Goal: Communication & Community: Answer question/provide support

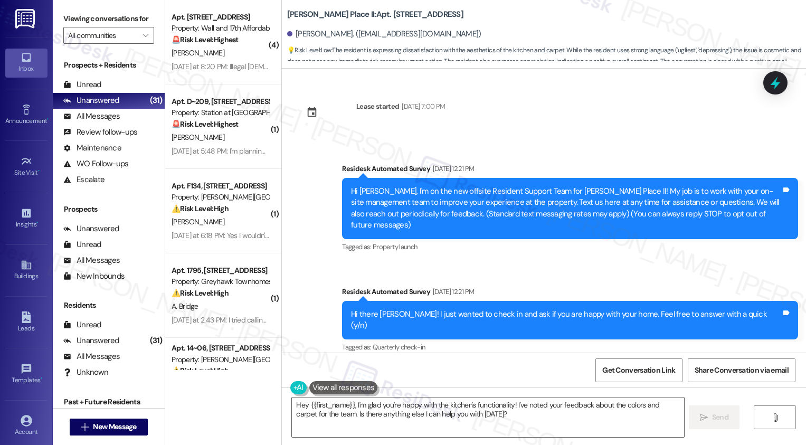
click at [113, 422] on span "New Message" at bounding box center [114, 426] width 43 height 11
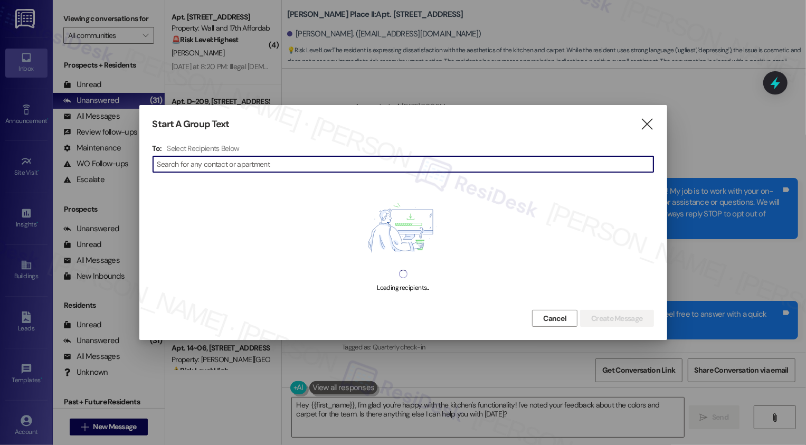
scroll to position [679, 0]
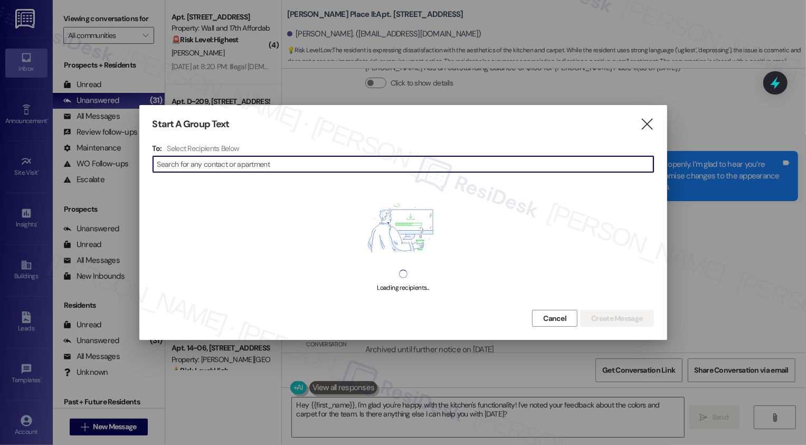
type input "c"
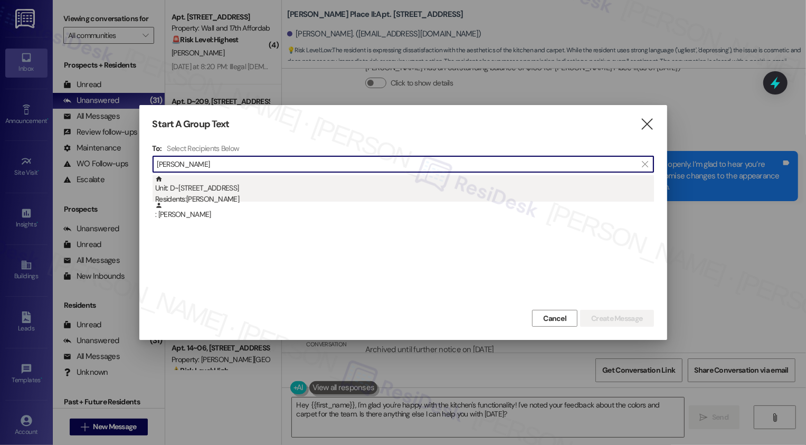
type input "[PERSON_NAME]"
click at [221, 186] on div "Unit: D~209 - 2229 North 100 West Residents: [PERSON_NAME]" at bounding box center [404, 190] width 499 height 30
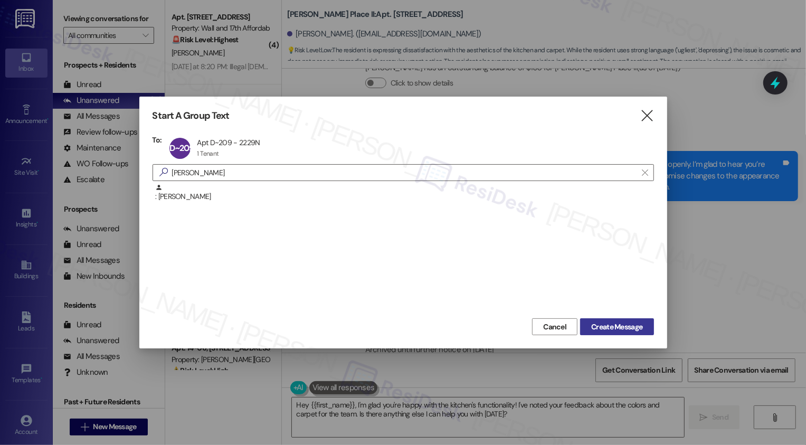
click at [596, 324] on span "Create Message" at bounding box center [616, 326] width 51 height 11
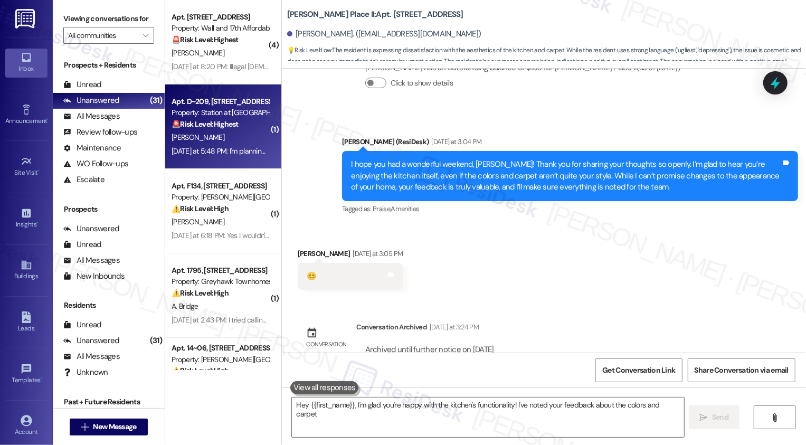
type textarea "Hey {{first_name}}, I'm glad you're happy with the kitchen's functionality! I'v…"
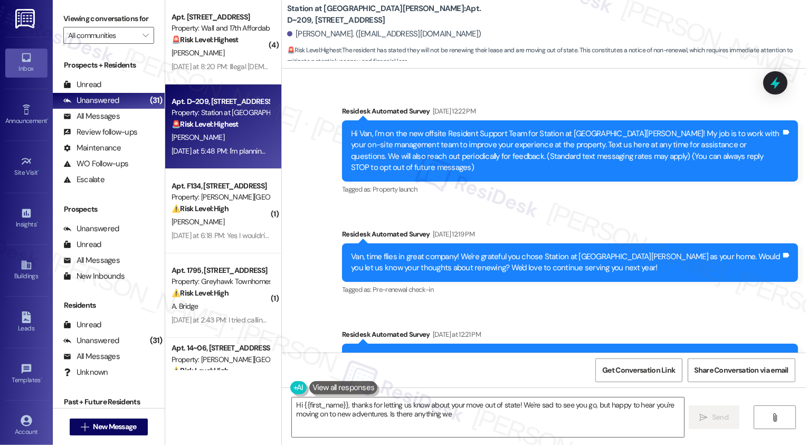
scroll to position [362, 0]
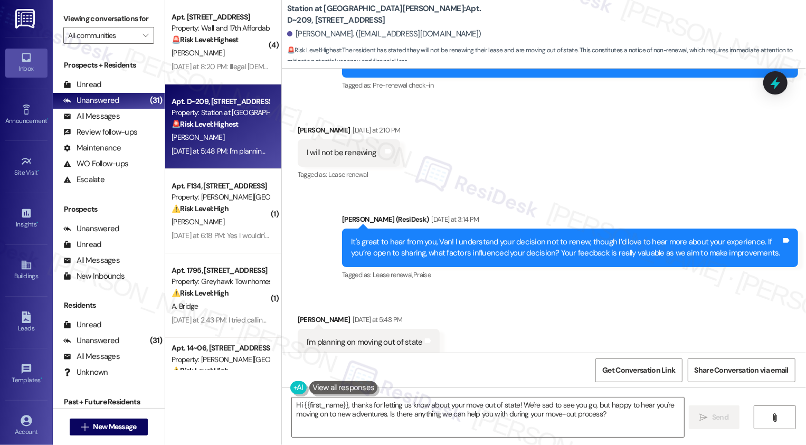
click at [336, 391] on button at bounding box center [343, 387] width 69 height 13
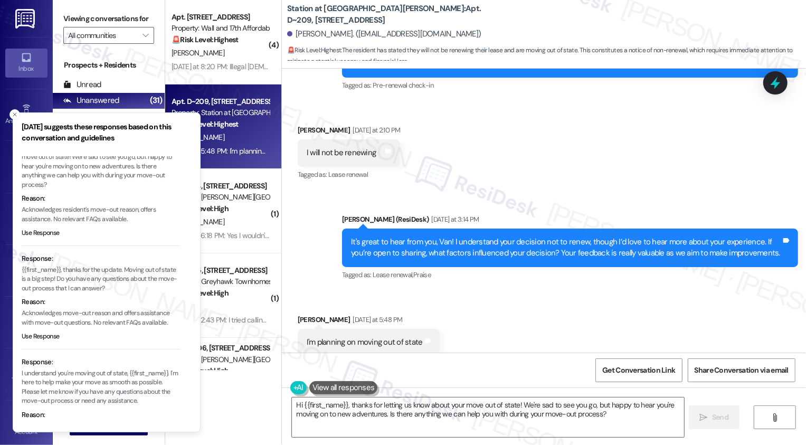
scroll to position [75, 0]
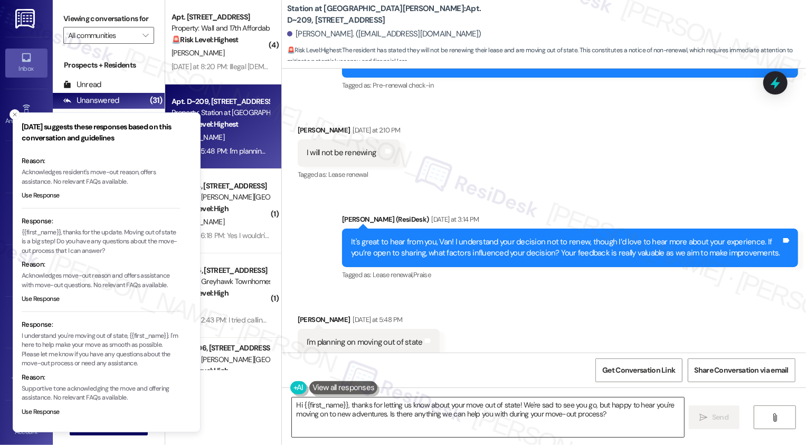
click at [326, 407] on textarea "Hi {{first_name}}, thanks for letting us know about your move out of state! We'…" at bounding box center [488, 418] width 392 height 40
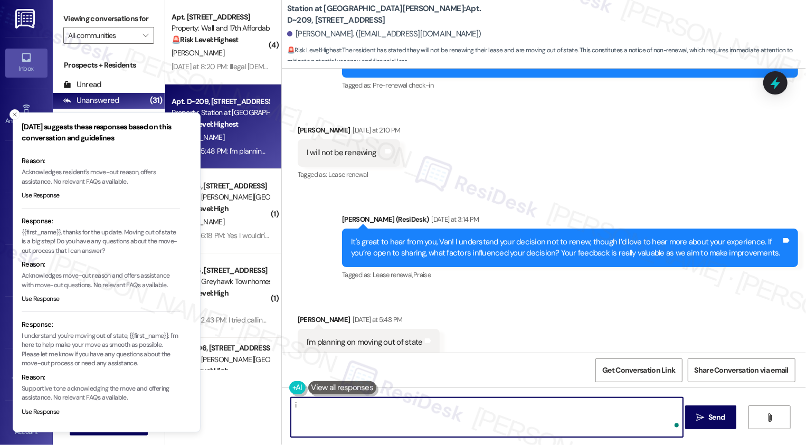
type textarea "i"
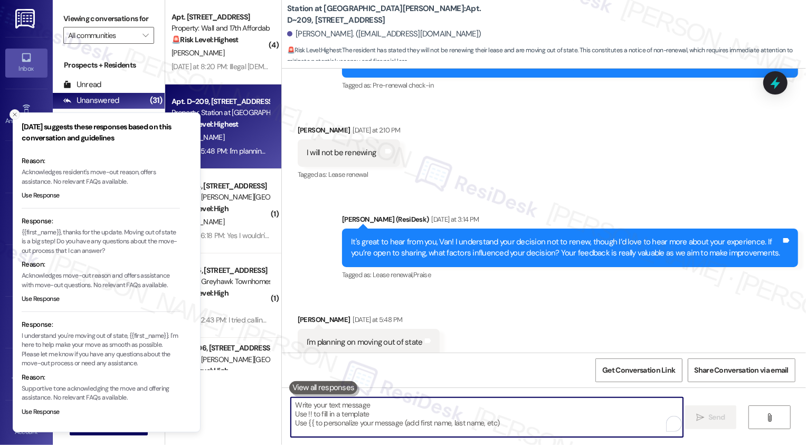
click at [13, 113] on icon "Close toast" at bounding box center [15, 114] width 6 height 6
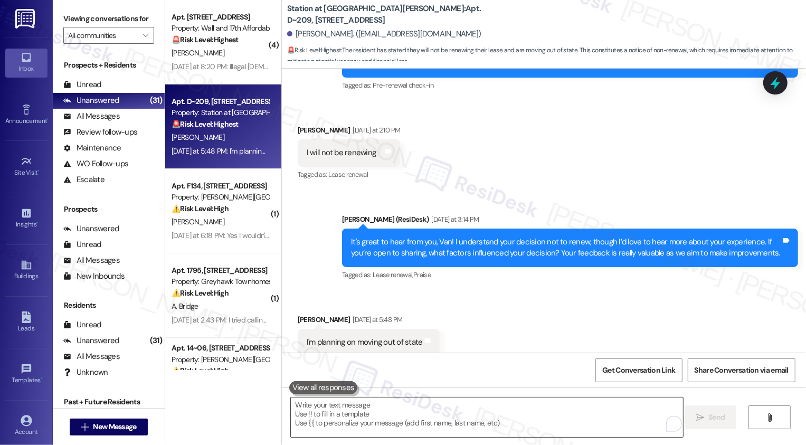
click at [339, 412] on textarea "To enrich screen reader interactions, please activate Accessibility in Grammarl…" at bounding box center [487, 418] width 392 height 40
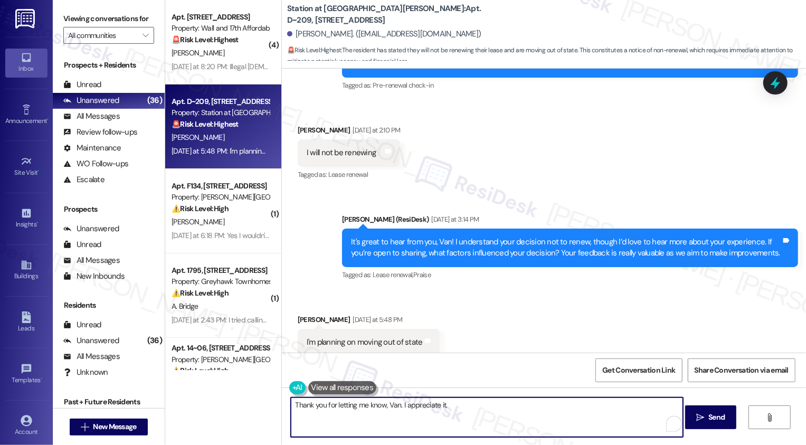
click at [469, 417] on textarea "Thank you for letting me know, Van. I appreciate it." at bounding box center [487, 418] width 392 height 40
paste textarea "If I may ask, how has your experience been living at {{property}}? Has the prop…"
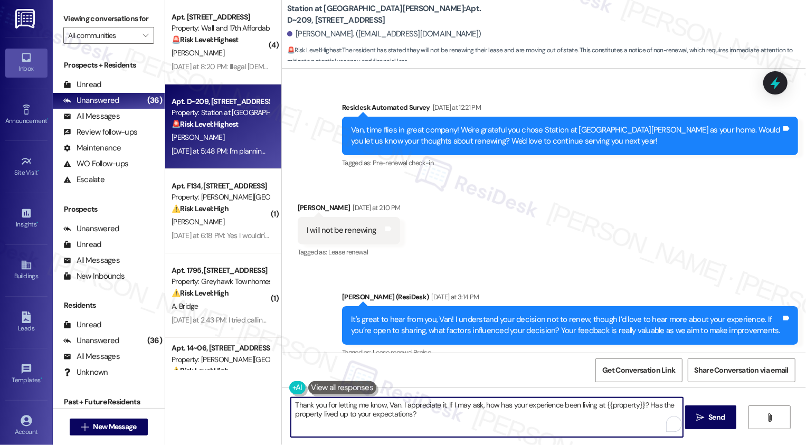
scroll to position [362, 0]
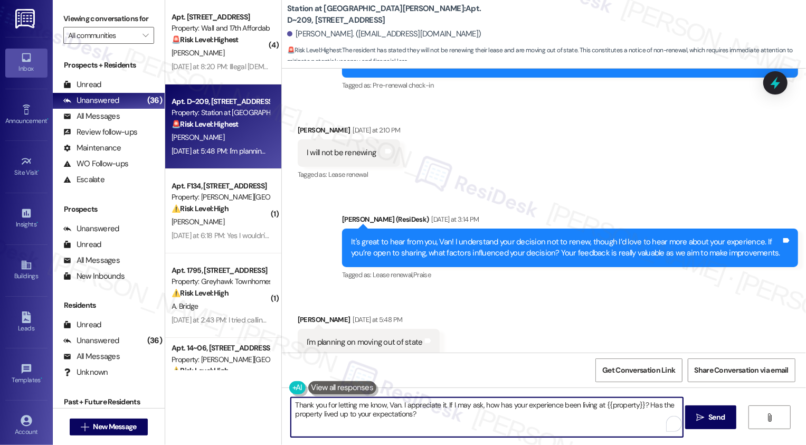
click at [466, 403] on textarea "Thank you for letting me know, Van. I appreciate it. If I may ask, how has your…" at bounding box center [487, 418] width 392 height 40
type textarea "Thank you for letting me know, Van. I appreciate it. If I may also ask, how has…"
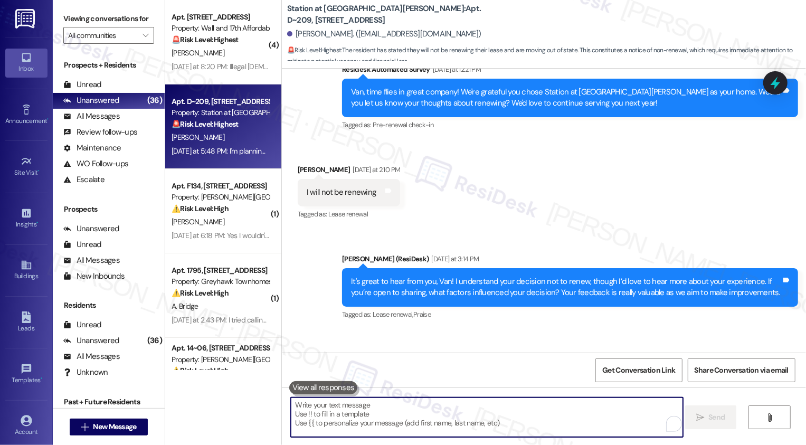
scroll to position [447, 0]
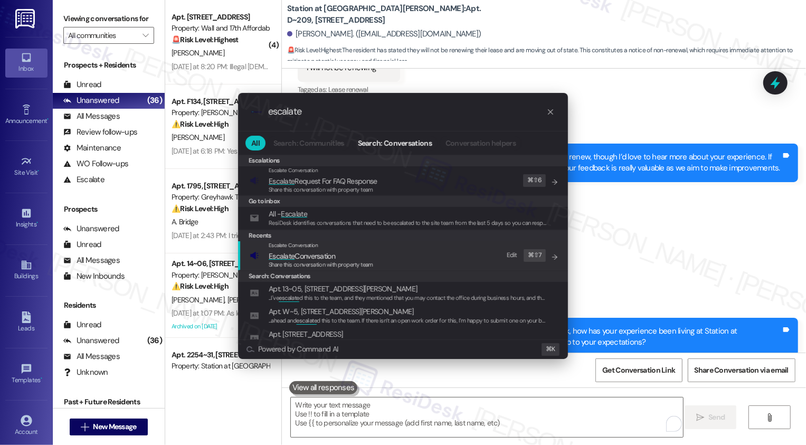
type input "escalate"
click at [299, 254] on span "Escalate Conversation" at bounding box center [302, 256] width 67 height 10
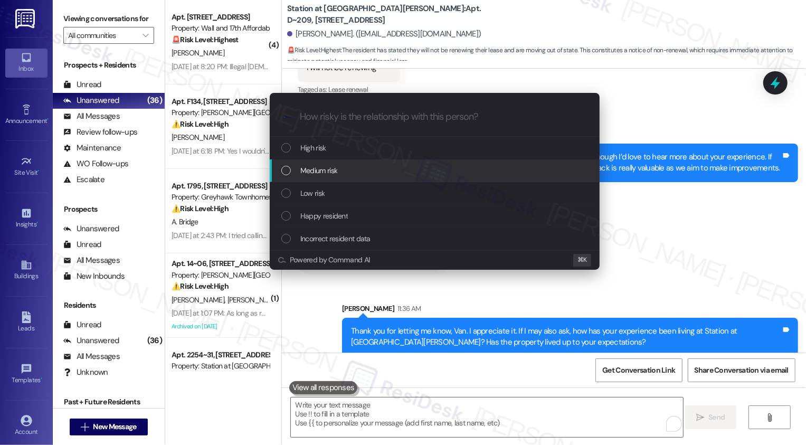
click at [314, 175] on span "Medium risk" at bounding box center [318, 171] width 37 height 12
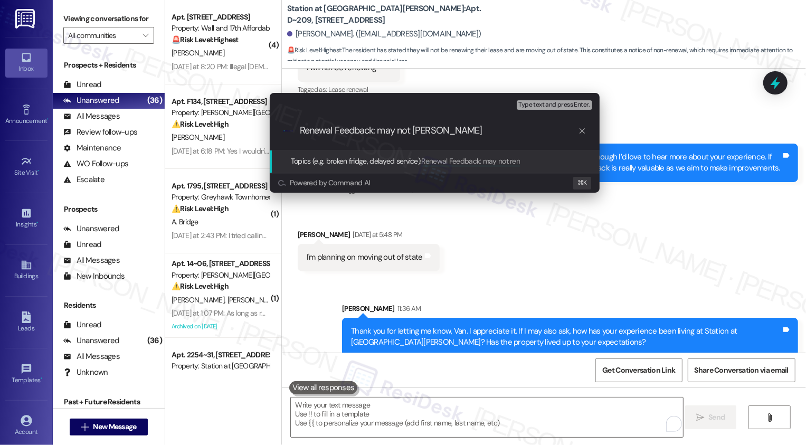
type input "Renewal Feedback: may not renew"
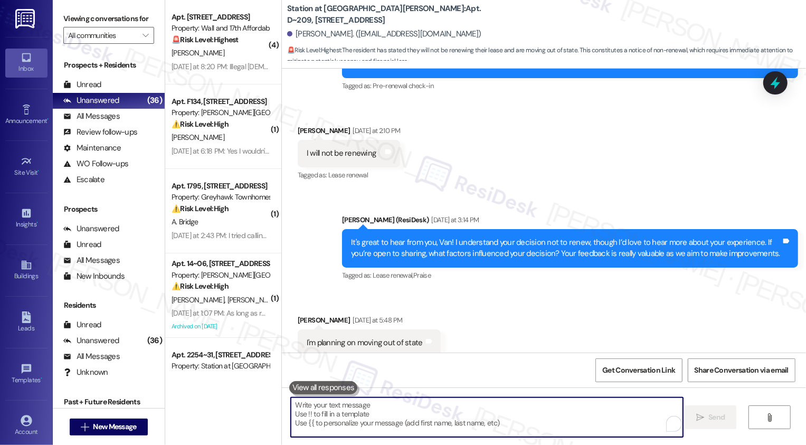
scroll to position [478, 0]
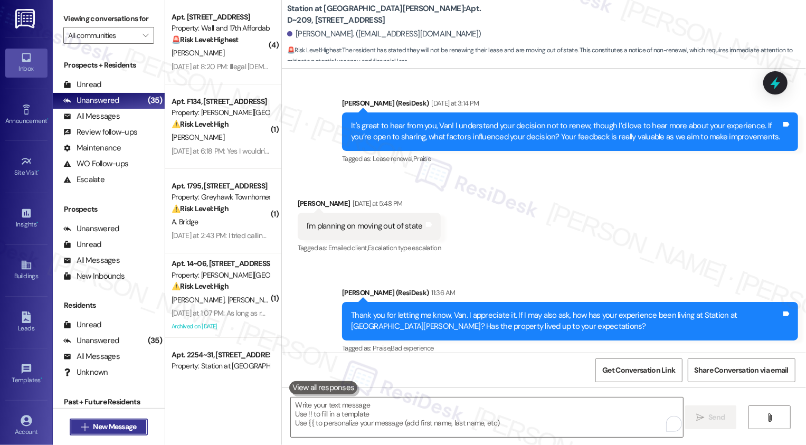
click at [138, 421] on button " New Message" at bounding box center [109, 427] width 78 height 17
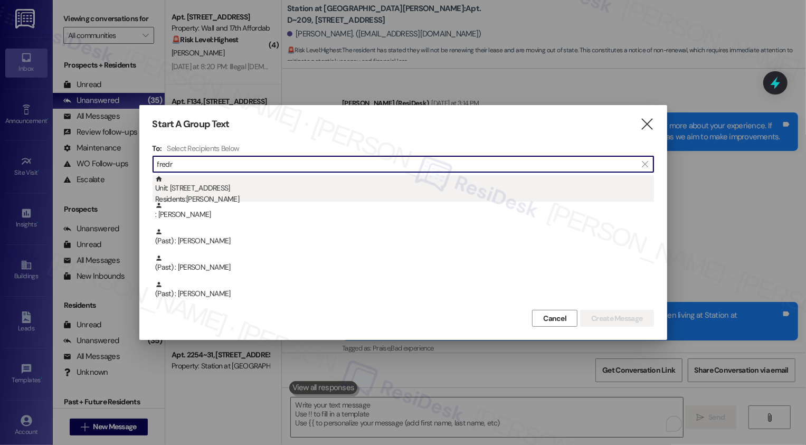
type input "fredr"
click at [228, 186] on div "Unit: M403 - 1685 Wall Ave Residents: [PERSON_NAME]" at bounding box center [404, 190] width 499 height 30
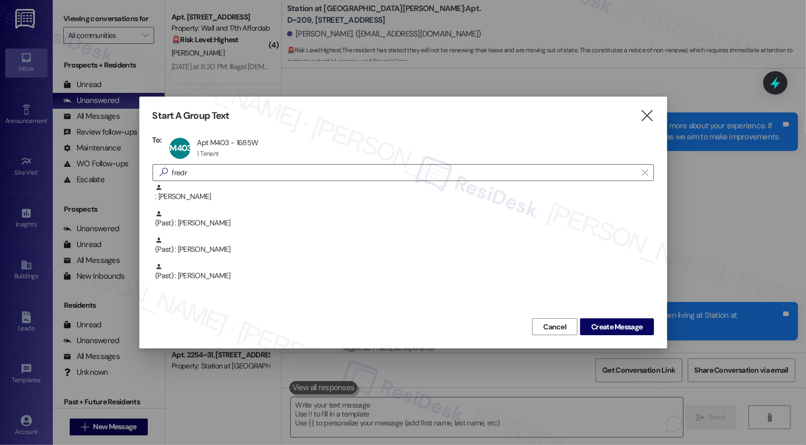
click at [611, 317] on div "Cancel Create Message" at bounding box center [404, 326] width 502 height 20
click at [611, 318] on div "Cancel Create Message" at bounding box center [404, 326] width 502 height 20
click at [611, 320] on button "Create Message" at bounding box center [616, 326] width 73 height 17
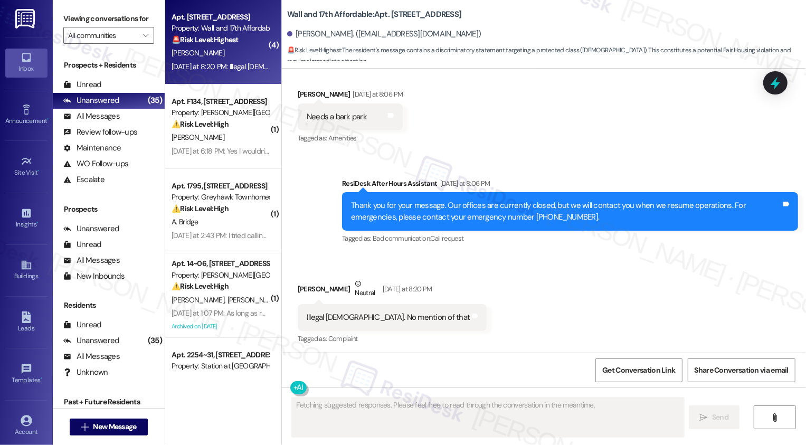
scroll to position [605, 0]
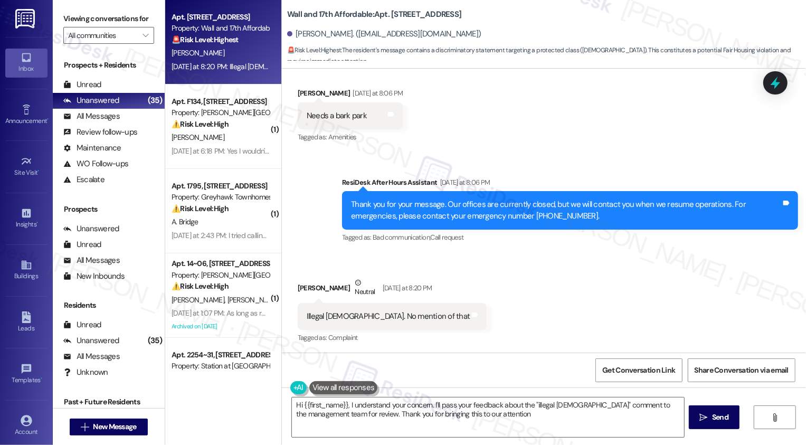
type textarea "Hi {{first_name}}, I understand your concern. I'll pass your feedback about the…"
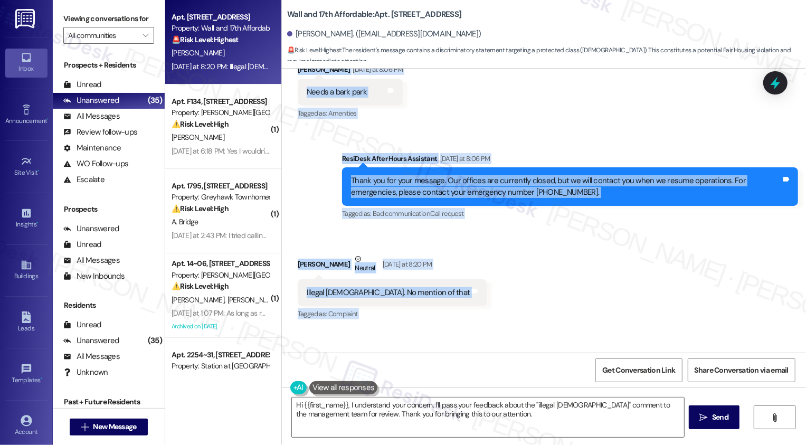
scroll to position [703, 0]
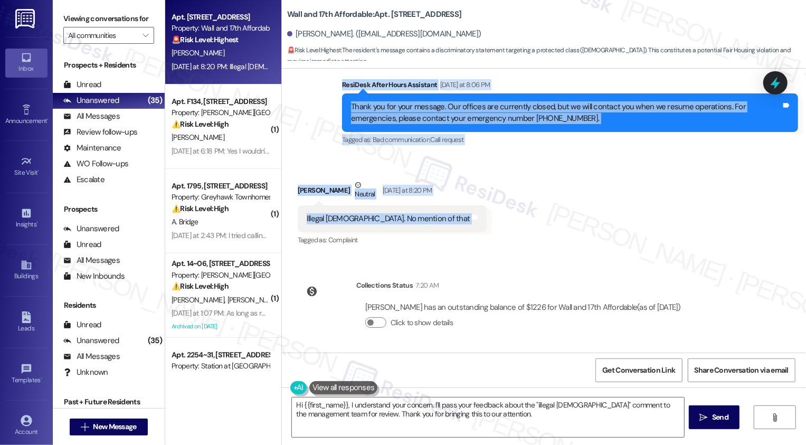
drag, startPoint x: 339, startPoint y: 241, endPoint x: 459, endPoint y: 228, distance: 120.6
click at [459, 228] on div "Lease started [DATE] 7:00 PM Survey, sent via SMS Residesk Automated Survey [DA…" at bounding box center [544, 211] width 524 height 284
copy div "esidesk Automated Survey [DATE] 12:19 PM [PERSON_NAME], time flies in great com…"
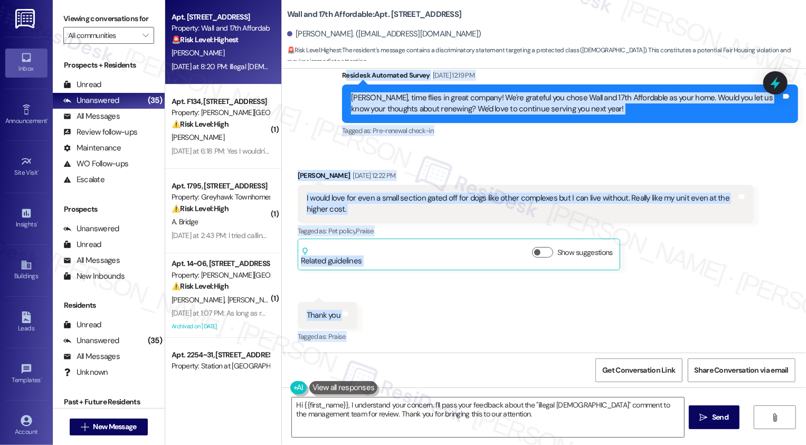
scroll to position [220, 0]
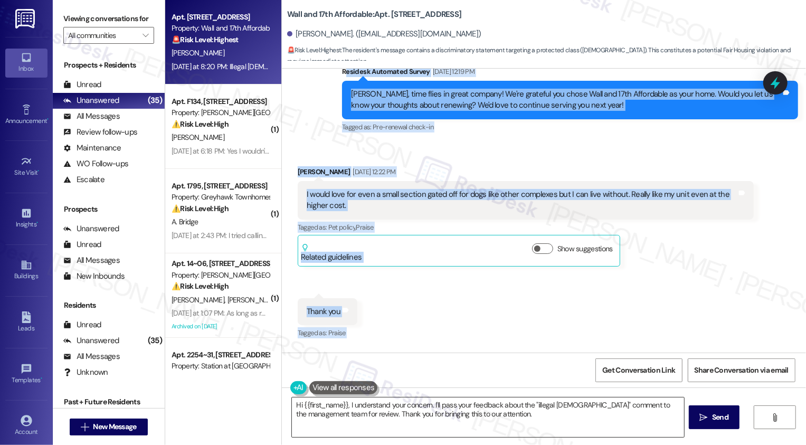
click at [419, 419] on textarea "Hi {{first_name}}, I understand your concern. I'll pass your feedback about the…" at bounding box center [488, 418] width 392 height 40
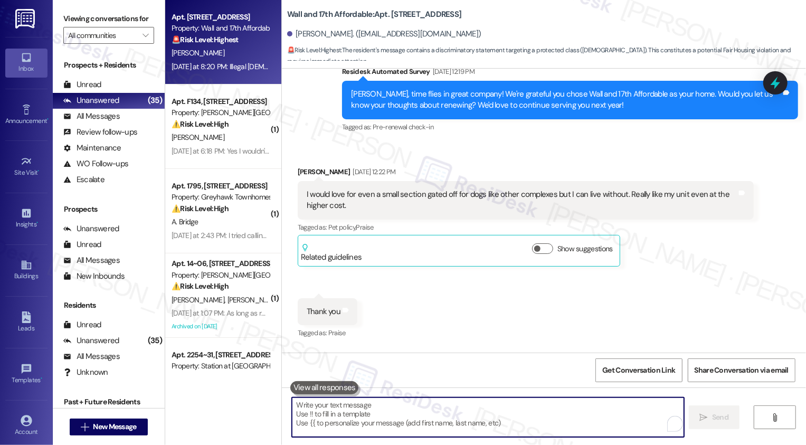
paste textarea "Hi [PERSON_NAME], I really appreciate you sharing your thoughts. I hear you on …"
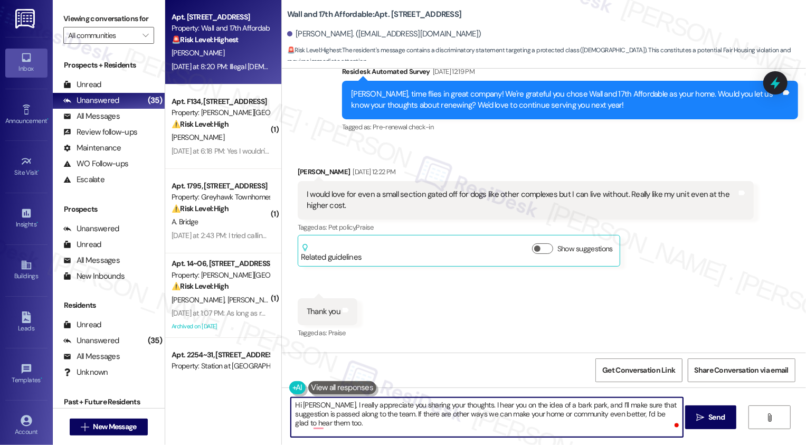
click at [334, 403] on textarea "Hi [PERSON_NAME], I really appreciate you sharing your thoughts. I hear you on …" at bounding box center [487, 418] width 392 height 40
click at [522, 418] on textarea "Hi [PERSON_NAME], I appreciate you sharing your thoughts. I hear you on the ide…" at bounding box center [487, 418] width 392 height 40
click at [486, 424] on textarea "Hi [PERSON_NAME], I appreciate you sharing your thoughts. I hear you on the ide…" at bounding box center [487, 418] width 392 height 40
click at [403, 424] on textarea "Hi [PERSON_NAME], I appreciate you sharing your thoughts. I hear you on the ide…" at bounding box center [487, 418] width 392 height 40
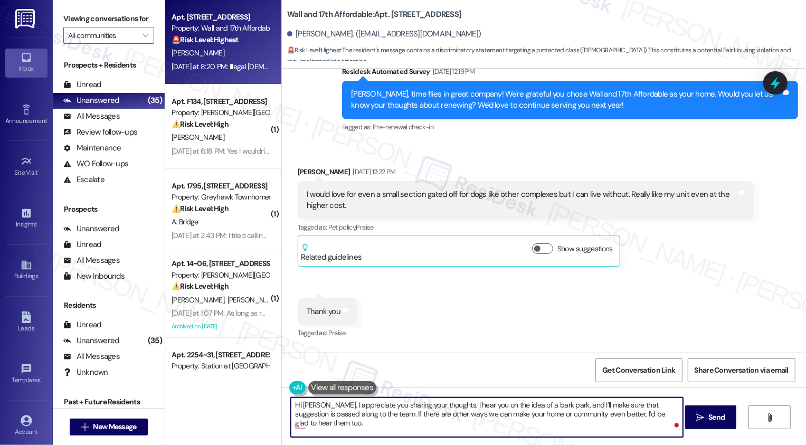
click at [323, 421] on textarea "Hi [PERSON_NAME], I appreciate you sharing your thoughts. I hear you on the ide…" at bounding box center [487, 418] width 392 height 40
click at [340, 423] on textarea "Hi [PERSON_NAME], I appreciate you sharing your thoughts. I hear you on the ide…" at bounding box center [487, 418] width 392 height 40
type textarea "Hi [PERSON_NAME], I appreciate you sharing your thoughts. I hear you on the ide…"
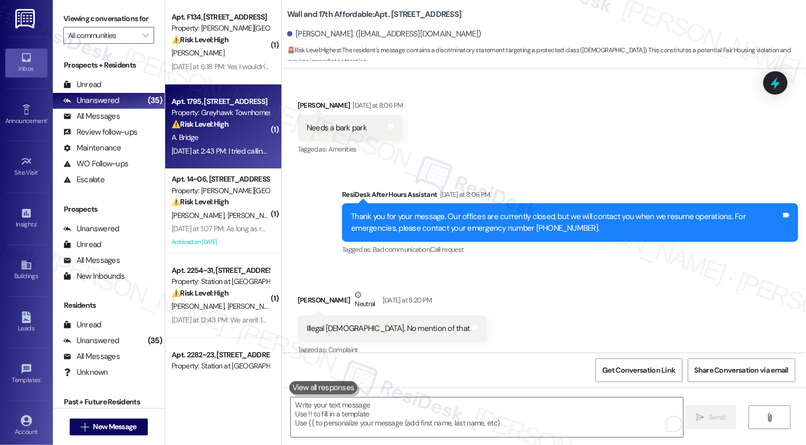
scroll to position [605, 0]
